Goal: Check status: Check status

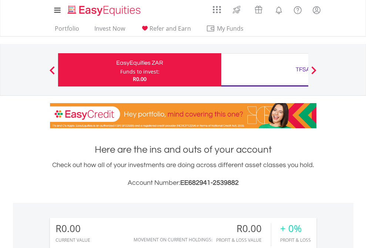
scroll to position [71, 116]
click at [120, 70] on div "Funds to invest:" at bounding box center [139, 71] width 39 height 7
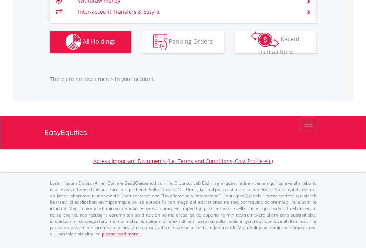
scroll to position [71, 116]
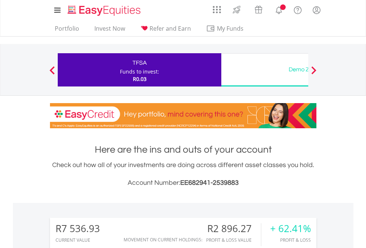
scroll to position [71, 116]
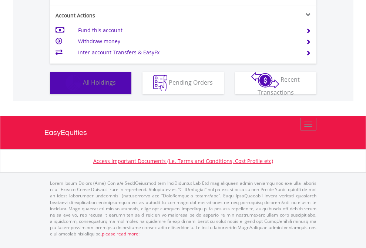
click at [83, 86] on span "All Holdings" at bounding box center [99, 82] width 33 height 8
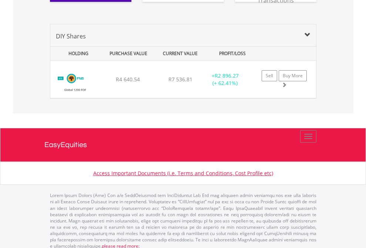
scroll to position [852, 0]
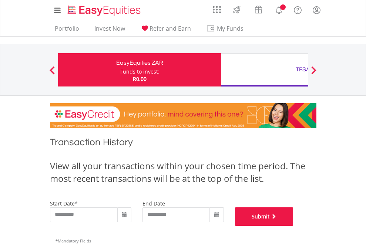
click at [293, 226] on button "Submit" at bounding box center [264, 216] width 58 height 18
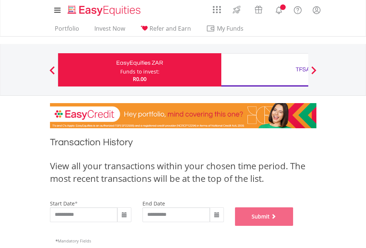
scroll to position [300, 0]
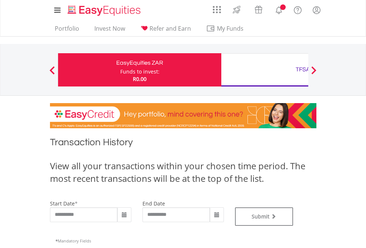
click at [264, 70] on div "TFSA" at bounding box center [303, 69] width 154 height 10
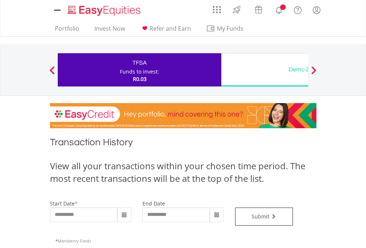
type input "**********"
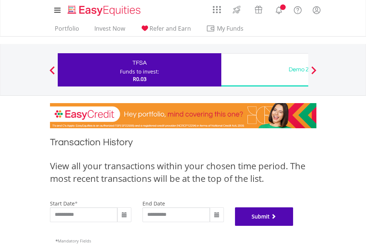
click at [293, 226] on button "Submit" at bounding box center [264, 216] width 58 height 18
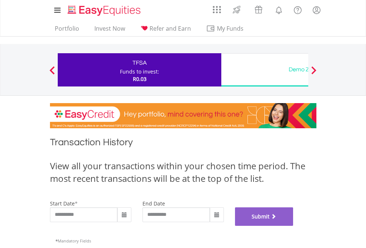
scroll to position [300, 0]
